Goal: Task Accomplishment & Management: Complete application form

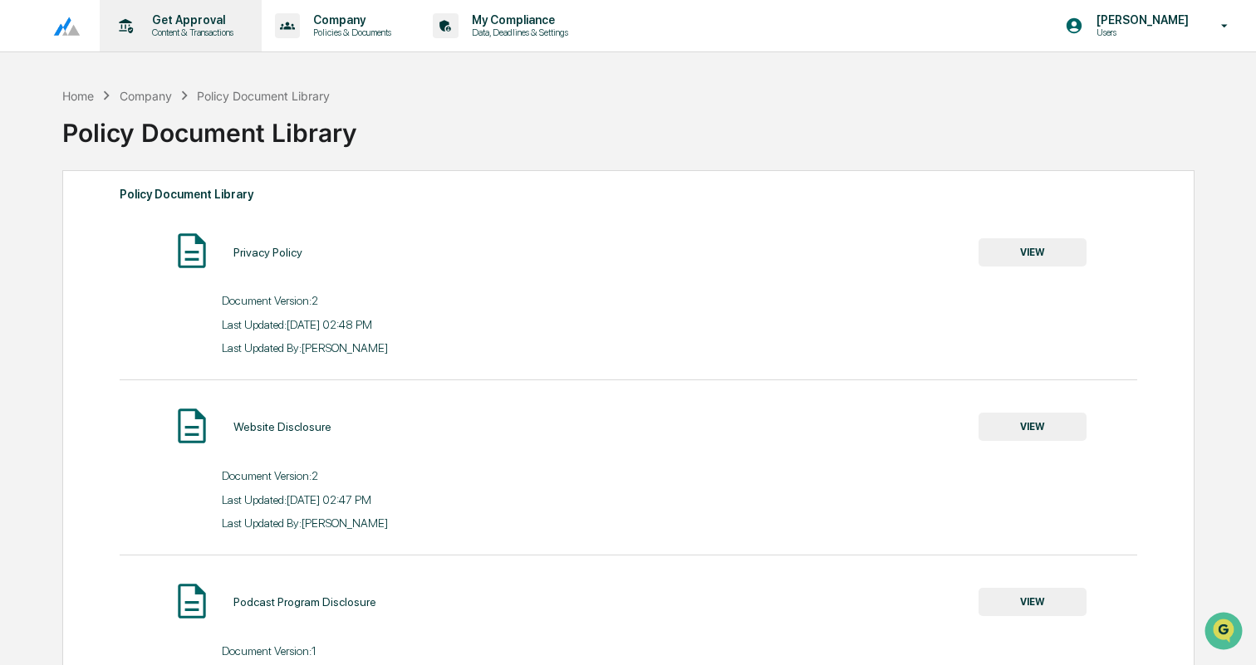
click at [196, 36] on p "Content & Transactions" at bounding box center [190, 33] width 103 height 12
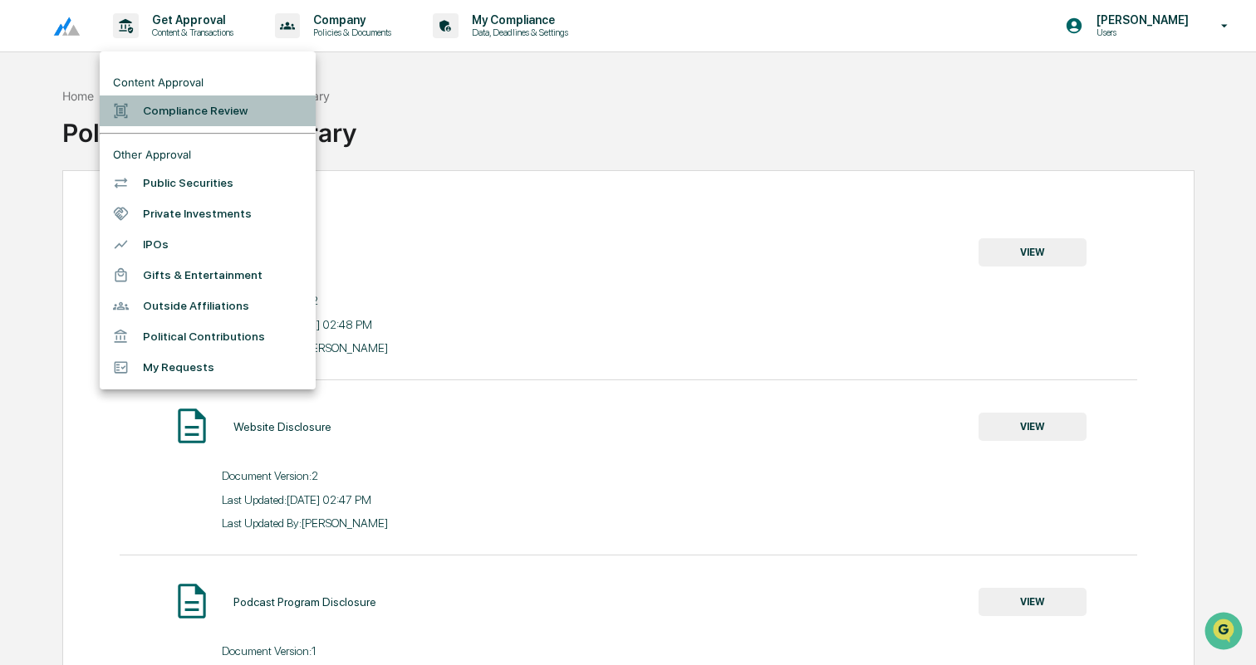
click at [238, 111] on li "Compliance Review" at bounding box center [208, 111] width 216 height 31
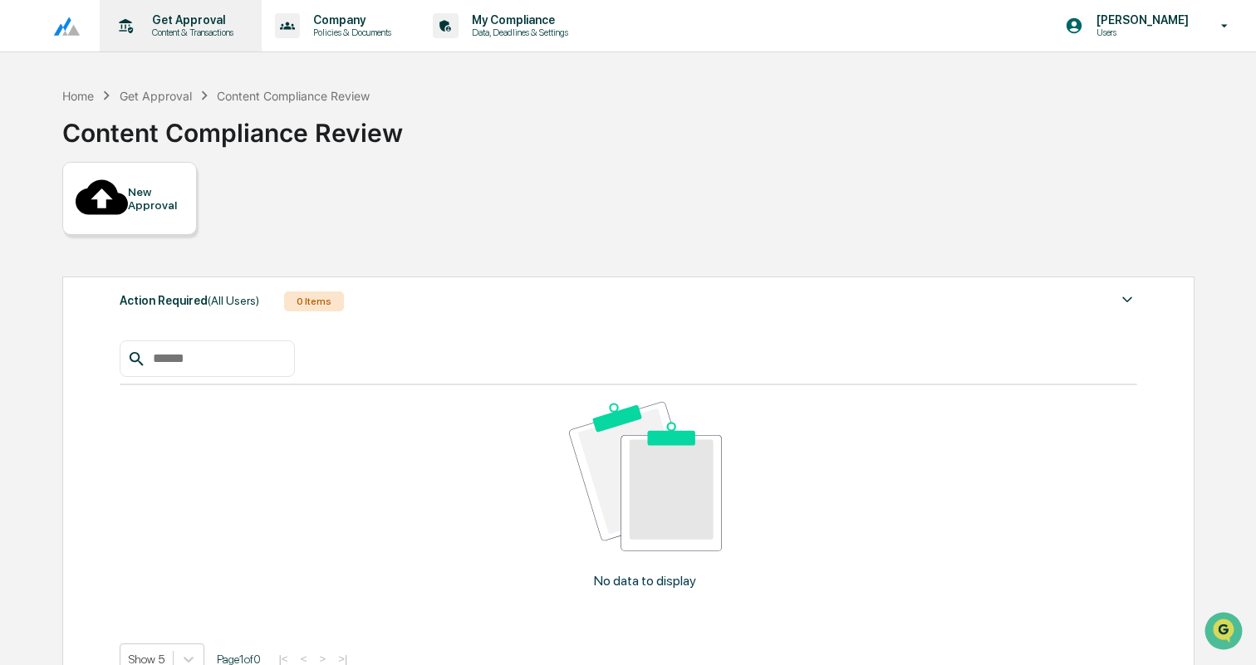
click at [196, 27] on p "Content & Transactions" at bounding box center [190, 33] width 103 height 12
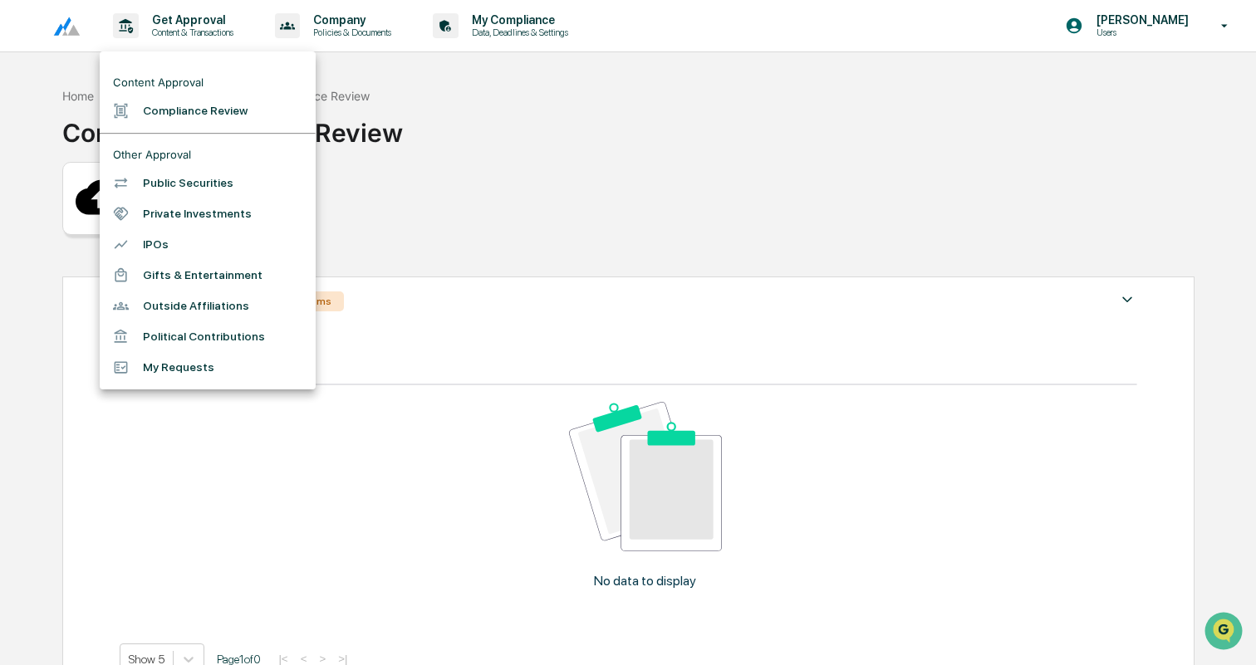
click at [810, 186] on div at bounding box center [628, 332] width 1256 height 665
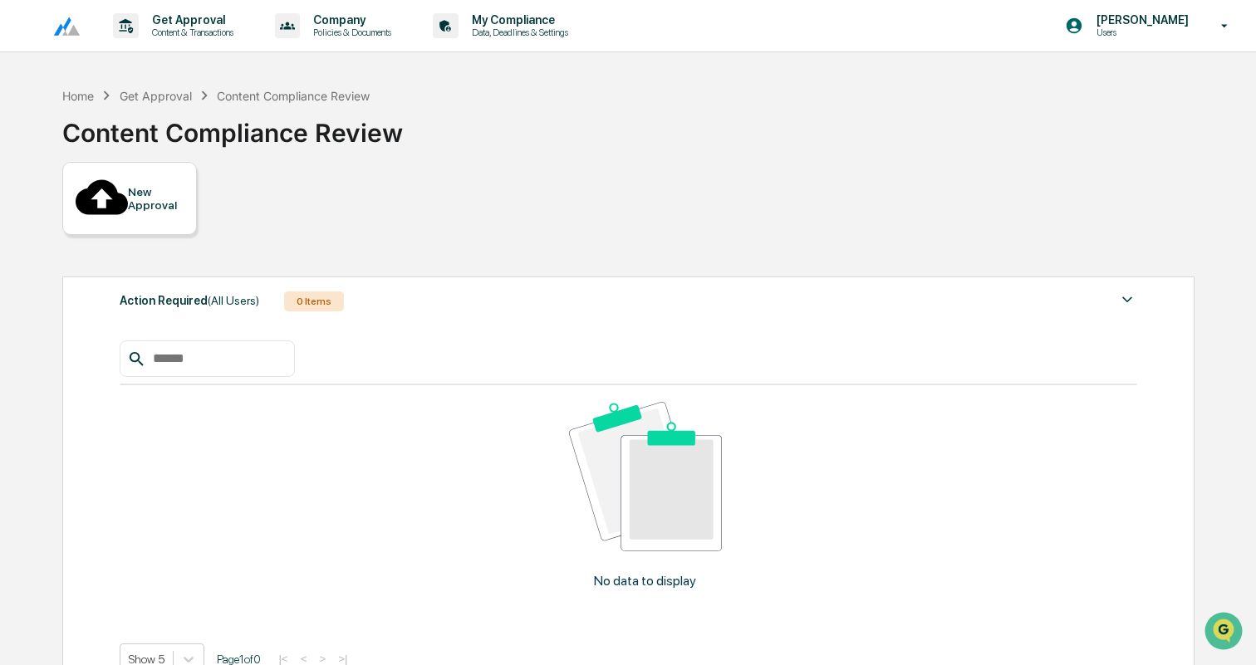
click at [135, 194] on div "New Approval" at bounding box center [156, 198] width 56 height 27
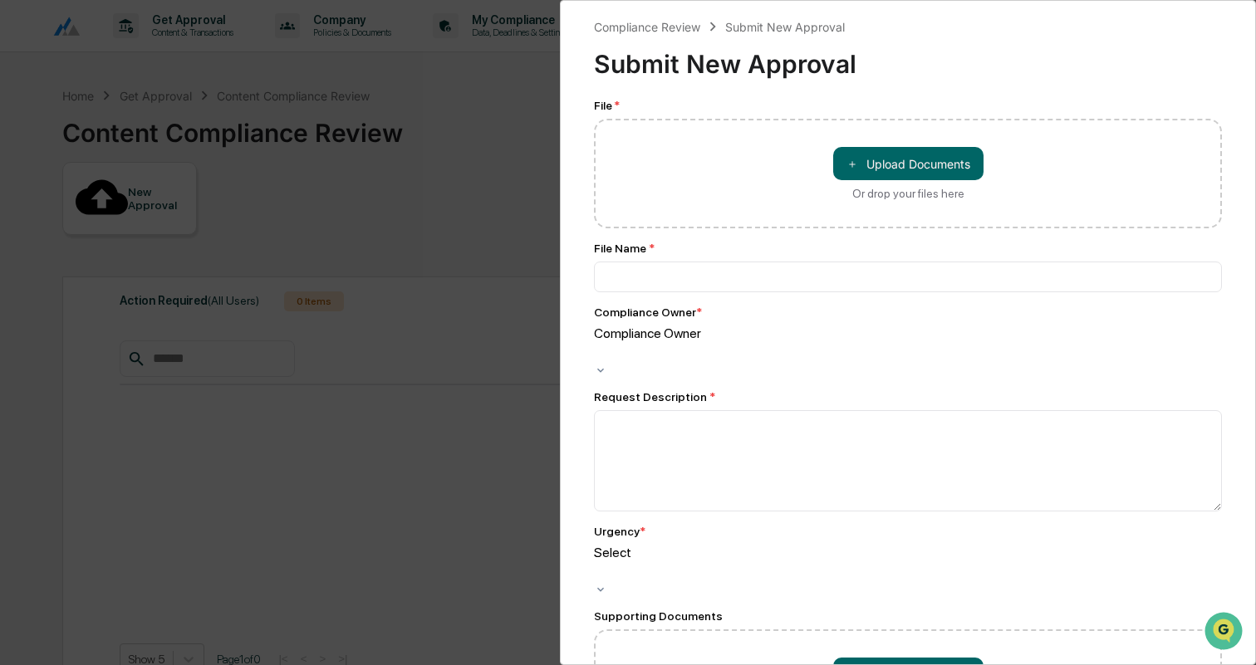
scroll to position [20, 0]
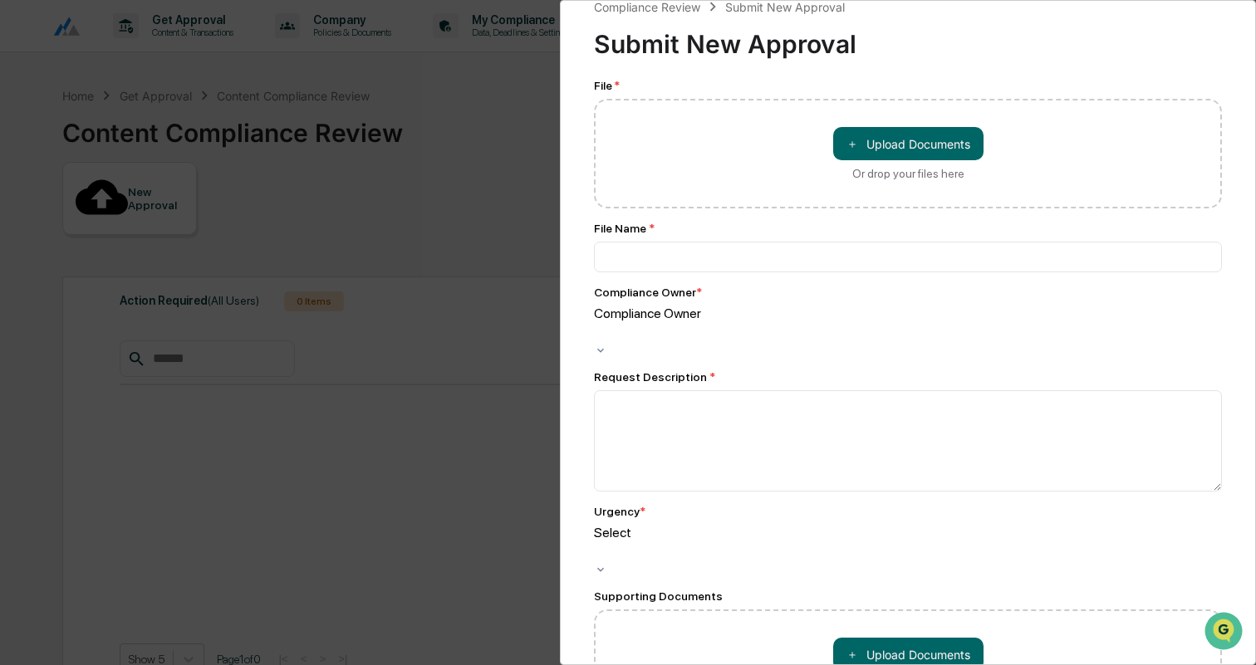
click at [598, 327] on div at bounding box center [597, 332] width 2 height 19
click at [598, 323] on div at bounding box center [597, 332] width 2 height 19
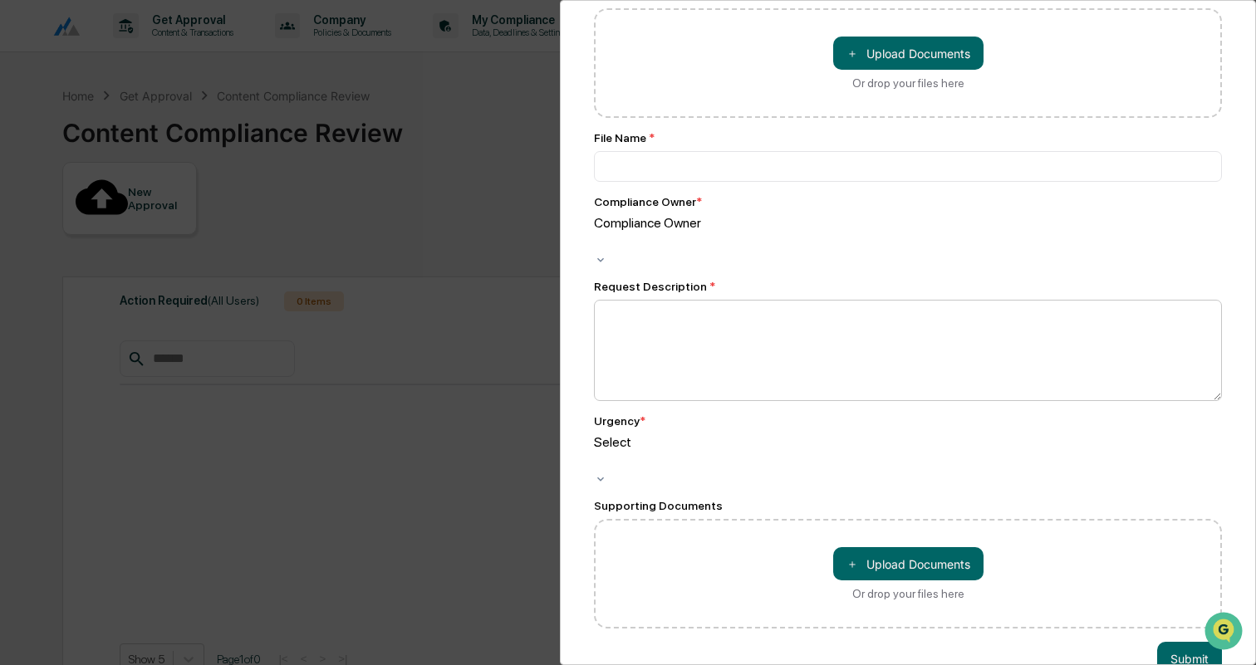
click at [598, 452] on div at bounding box center [597, 461] width 2 height 19
click at [809, 415] on div "Urgency *" at bounding box center [908, 421] width 628 height 13
